Goal: Navigation & Orientation: Go to known website

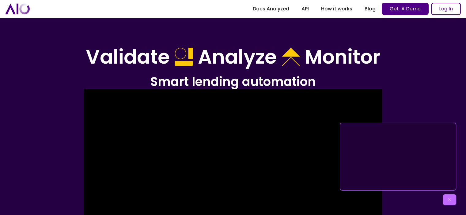
click at [451, 201] on img at bounding box center [450, 200] width 6 height 6
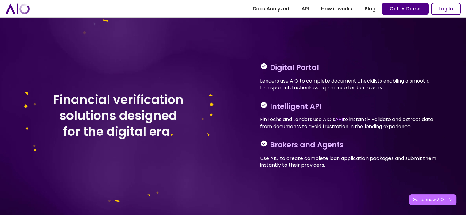
scroll to position [828, 0]
